Goal: Task Accomplishment & Management: Manage account settings

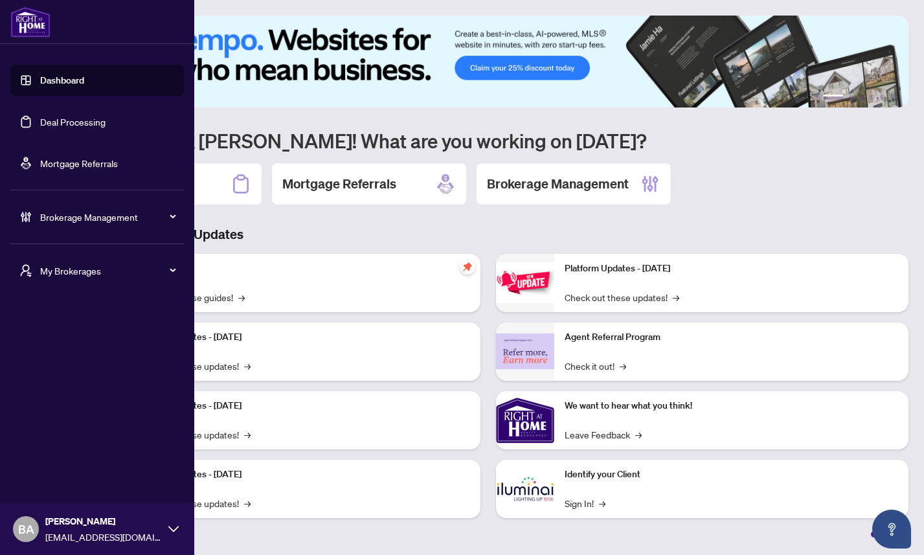
click at [74, 224] on div "Brokerage Management" at bounding box center [97, 216] width 174 height 31
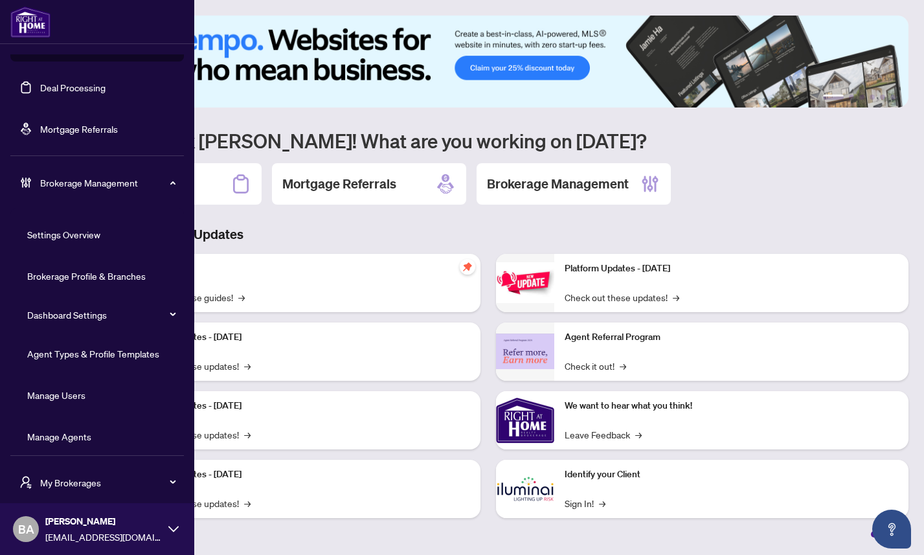
scroll to position [42, 0]
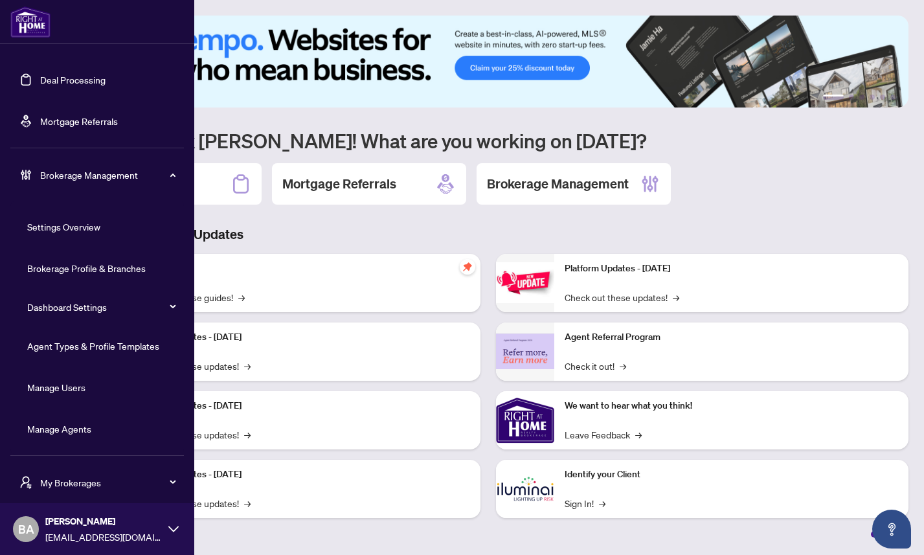
click at [81, 430] on link "Manage Agents" at bounding box center [59, 429] width 64 height 12
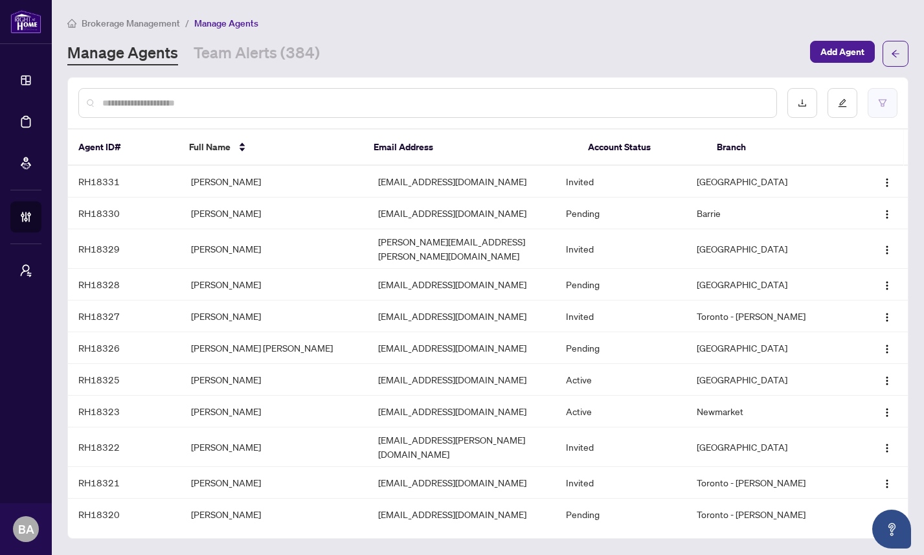
click at [882, 103] on icon "filter" at bounding box center [883, 102] width 8 height 7
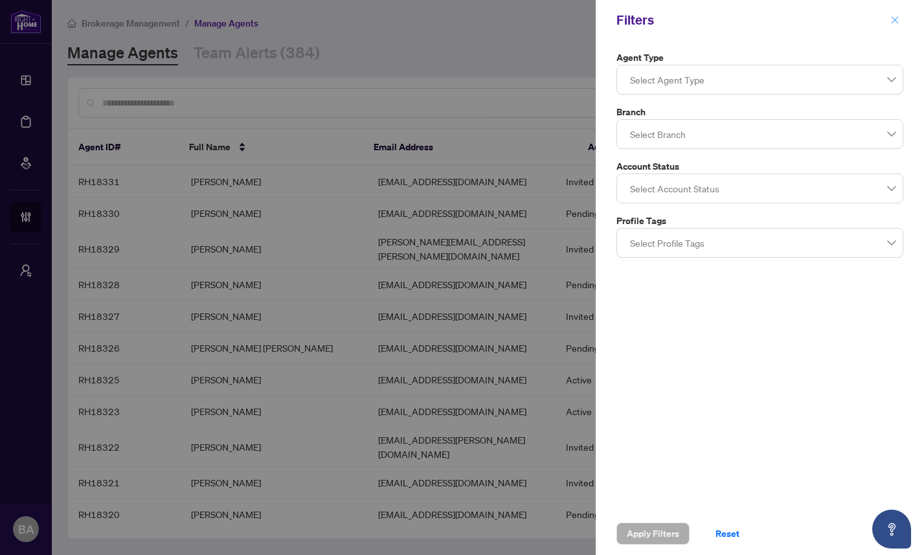
click at [899, 25] on span "button" at bounding box center [895, 20] width 9 height 21
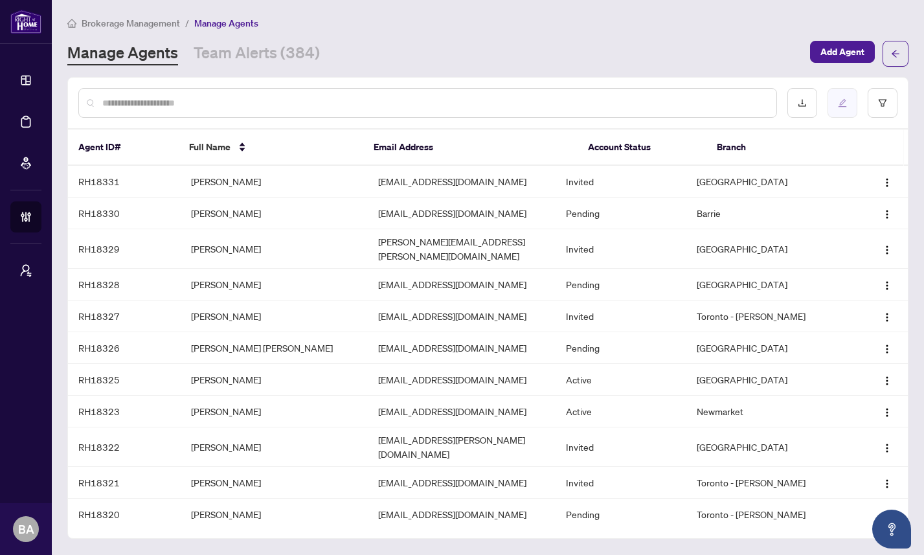
click at [838, 108] on button "button" at bounding box center [843, 103] width 30 height 30
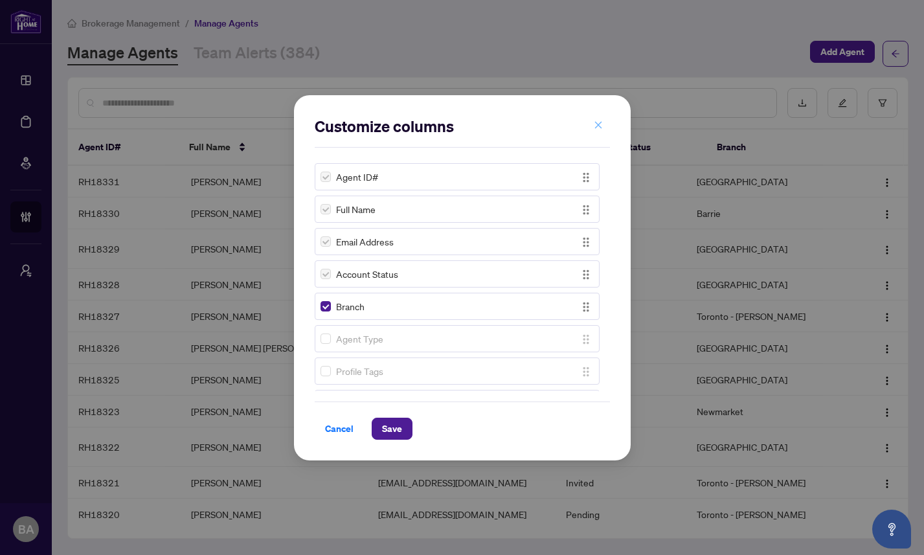
click at [595, 123] on icon "close" at bounding box center [598, 124] width 9 height 9
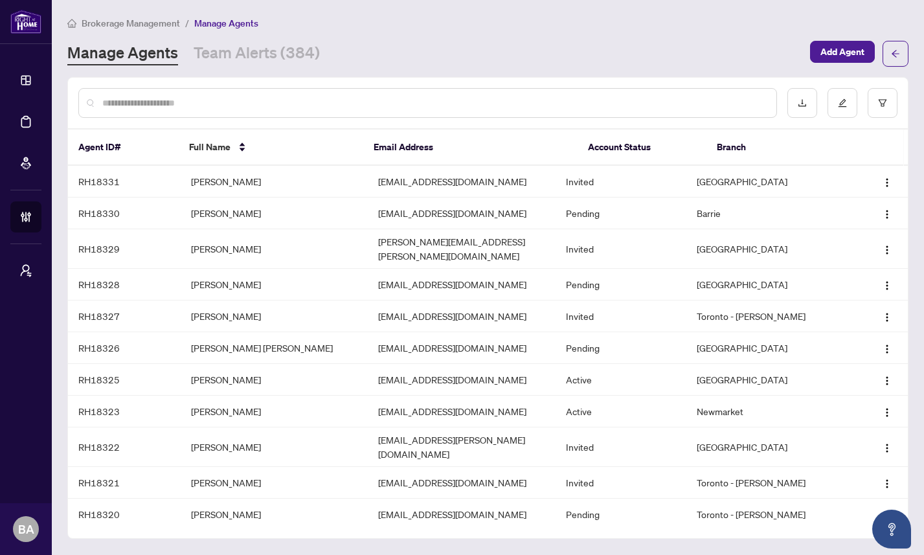
click at [564, 49] on div "Manage Agents Team Alerts (384)" at bounding box center [434, 53] width 735 height 23
click at [534, 30] on div "Brokerage Management / Manage Agents Manage Agents Team Alerts (384) Add Agent" at bounding box center [488, 41] width 842 height 51
